Goal: Check status: Check status

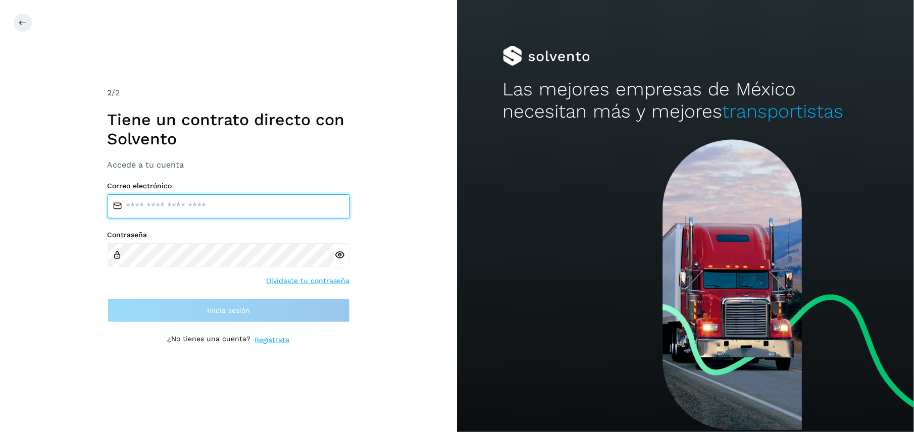
click at [239, 203] on input "email" at bounding box center [229, 206] width 242 height 24
type input "**********"
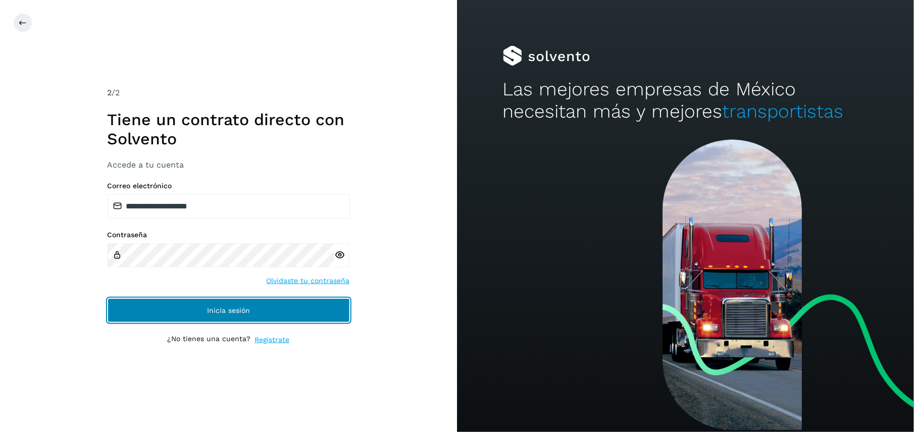
click at [253, 305] on button "Inicia sesión" at bounding box center [229, 310] width 242 height 24
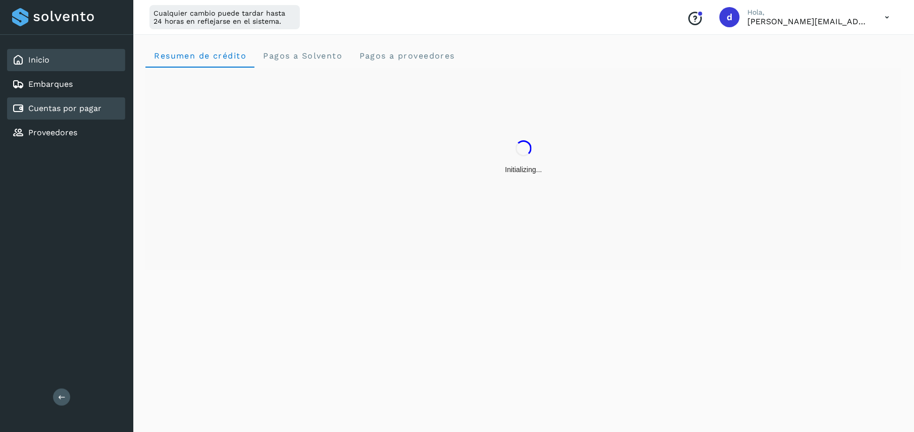
click at [79, 99] on div "Cuentas por pagar" at bounding box center [66, 108] width 118 height 22
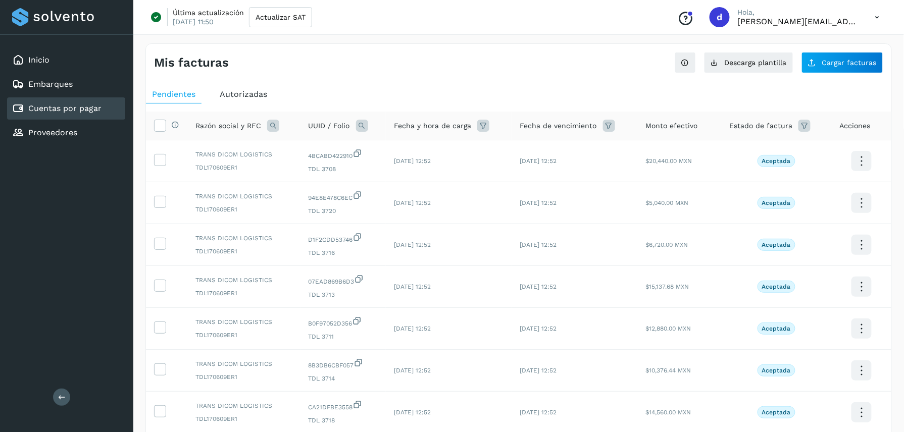
click at [250, 97] on span "Autorizadas" at bounding box center [243, 94] width 47 height 10
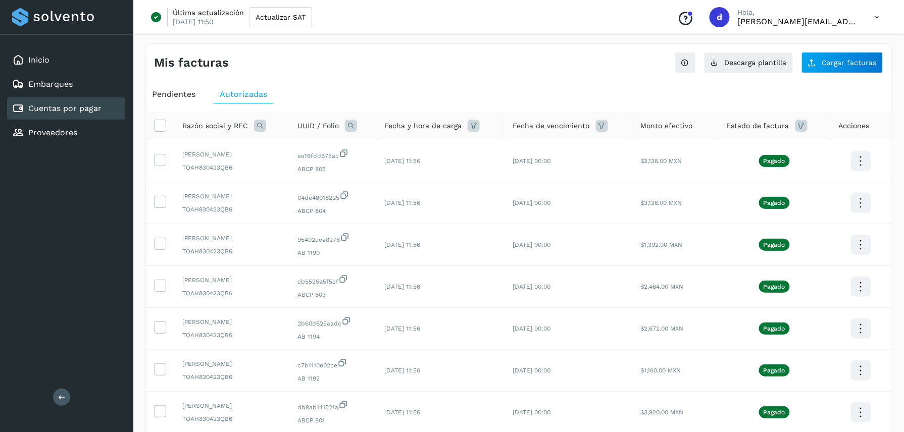
click at [180, 99] on span "Pendientes" at bounding box center [173, 94] width 43 height 10
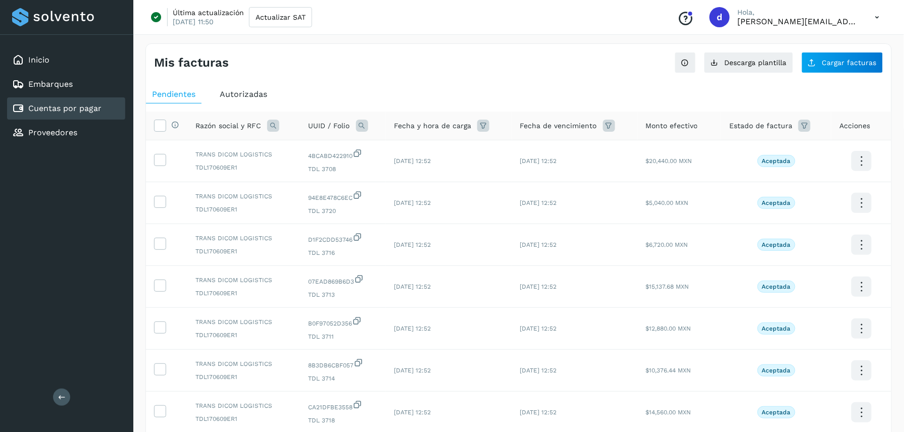
click at [875, 13] on icon at bounding box center [877, 17] width 21 height 21
click at [788, 64] on div "Cerrar sesión" at bounding box center [827, 65] width 120 height 19
